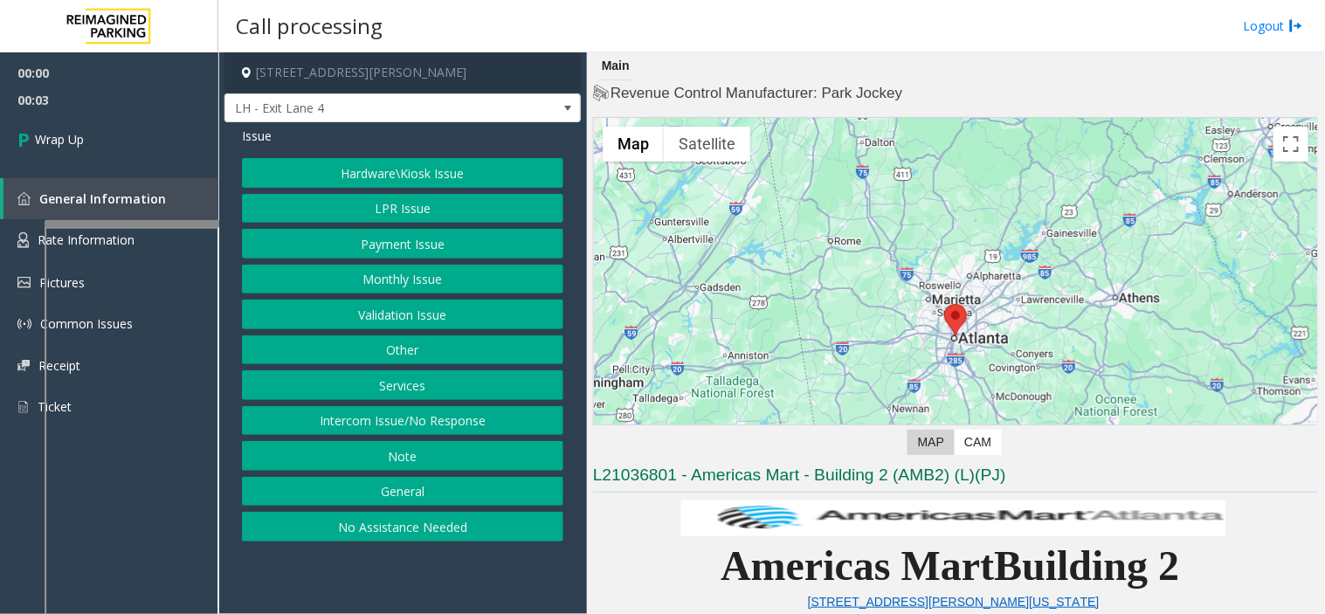
click at [438, 424] on button "Intercom Issue/No Response" at bounding box center [402, 421] width 321 height 30
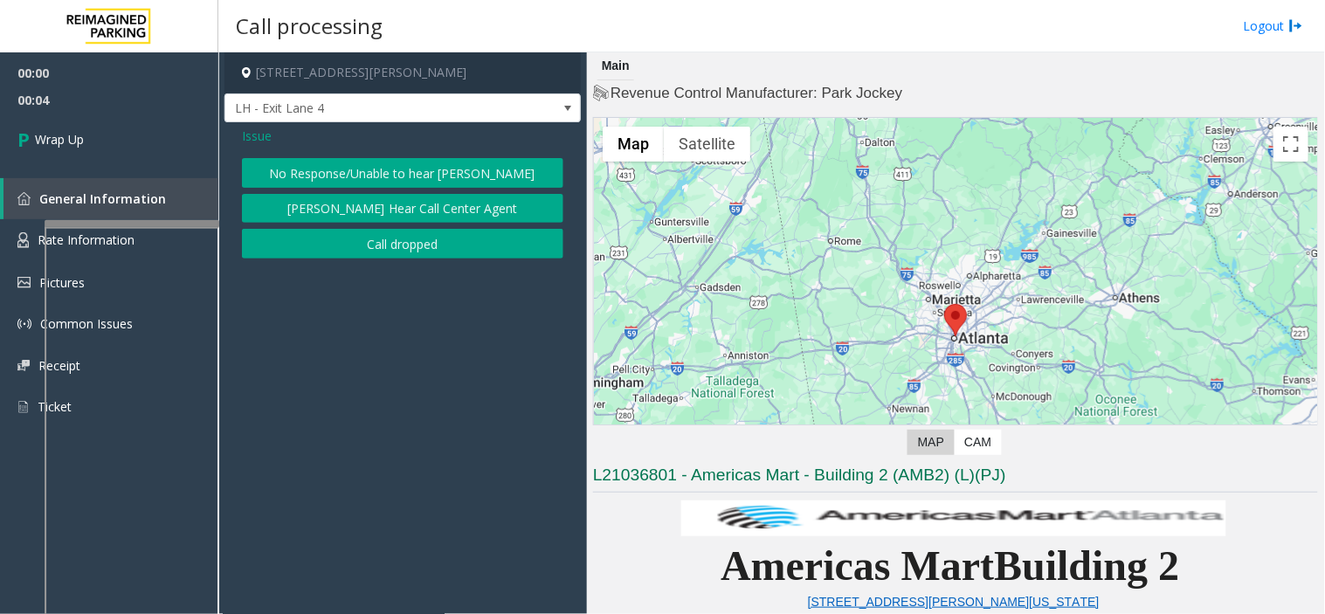
click at [377, 243] on button "Call dropped" at bounding box center [402, 244] width 321 height 30
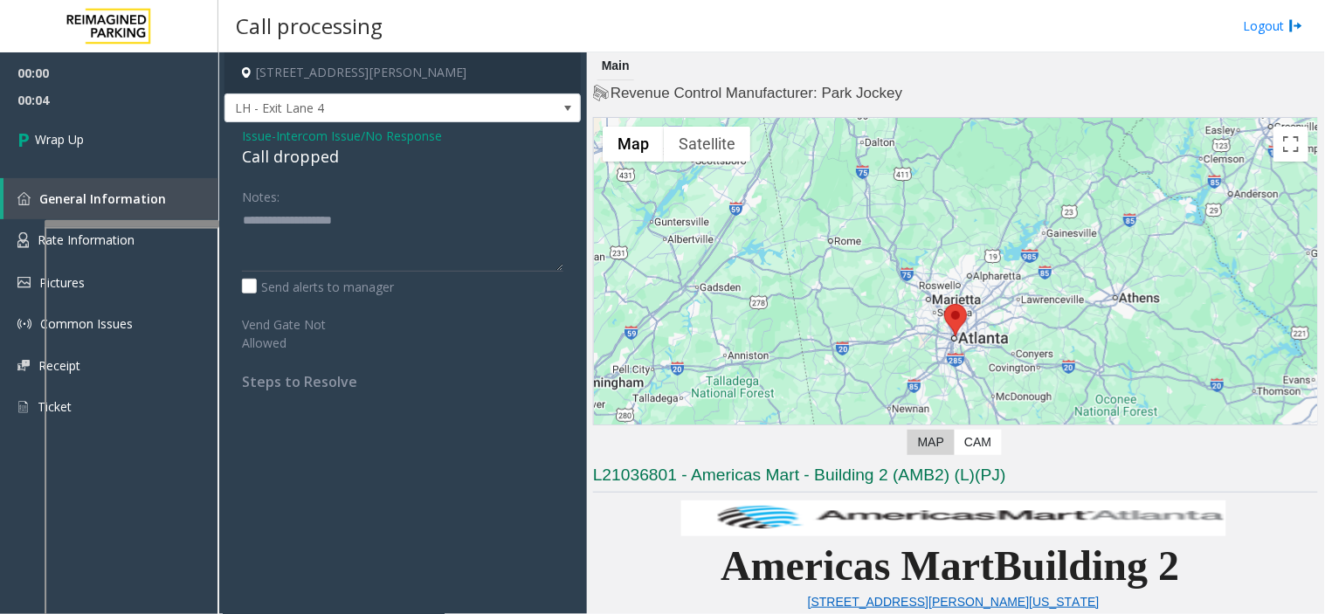
click at [283, 161] on div "Call dropped" at bounding box center [402, 157] width 321 height 24
drag, startPoint x: 283, startPoint y: 161, endPoint x: 246, endPoint y: 159, distance: 36.7
click at [282, 161] on div "Call dropped" at bounding box center [402, 157] width 321 height 24
type textarea "**********"
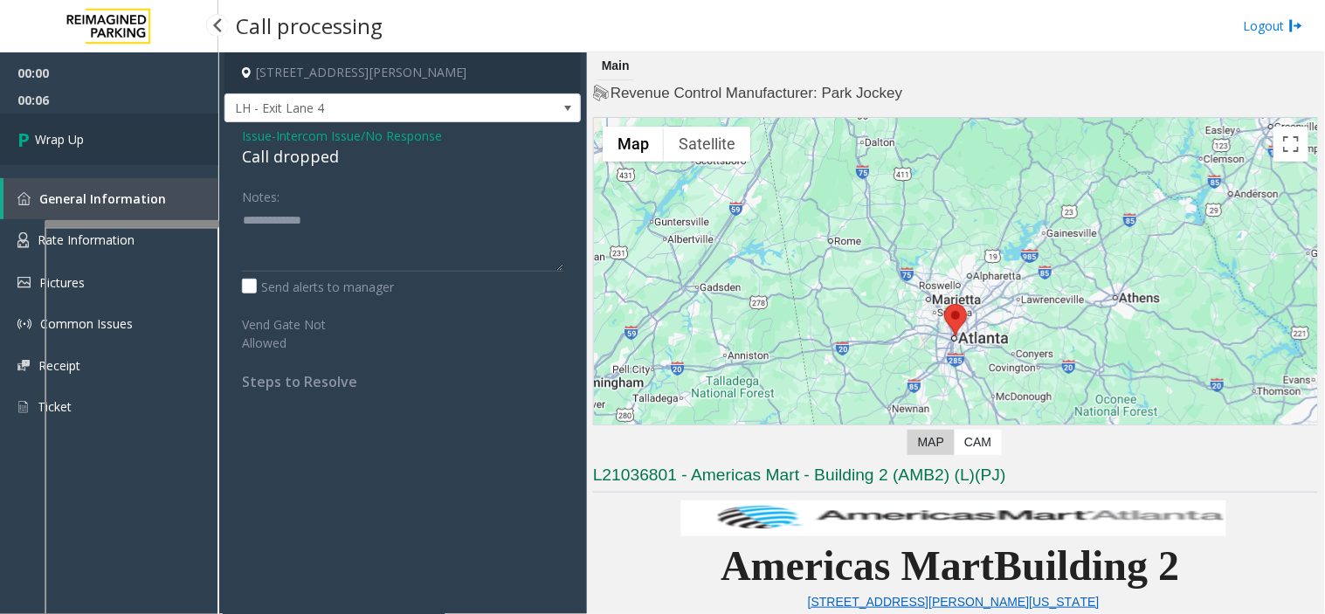
click at [141, 129] on link "Wrap Up" at bounding box center [109, 140] width 218 height 52
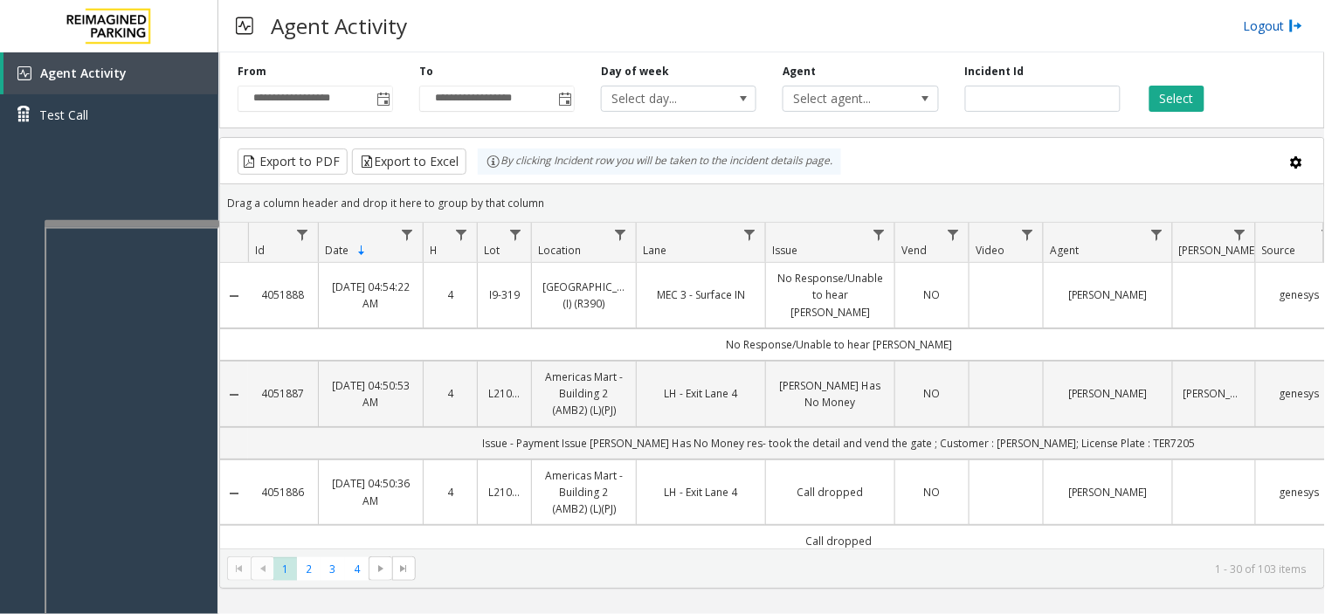
click at [1259, 30] on link "Logout" at bounding box center [1273, 26] width 59 height 18
